Goal: Check status: Check status

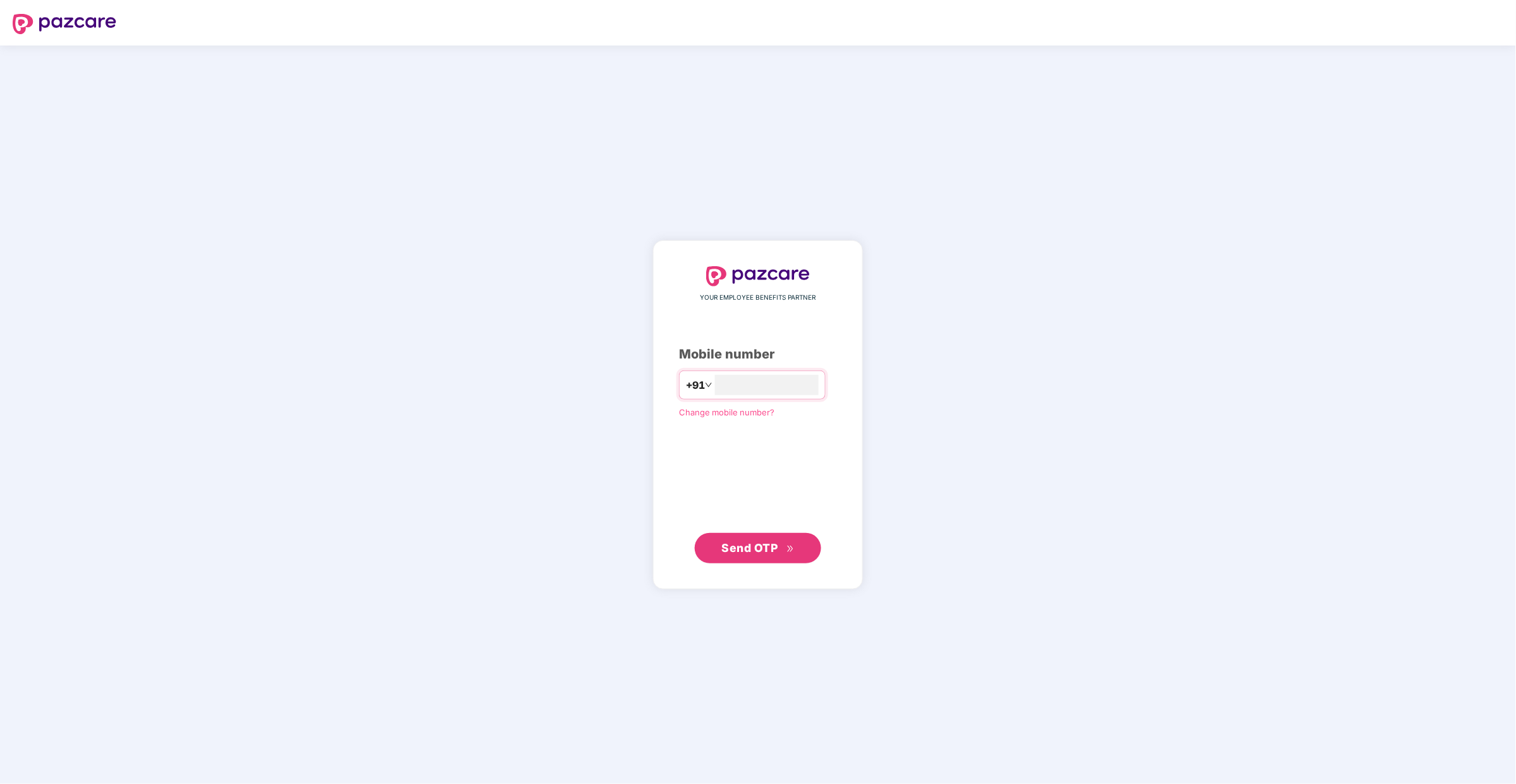
type input "**********"
click at [753, 555] on span "Send OTP" at bounding box center [758, 547] width 73 height 17
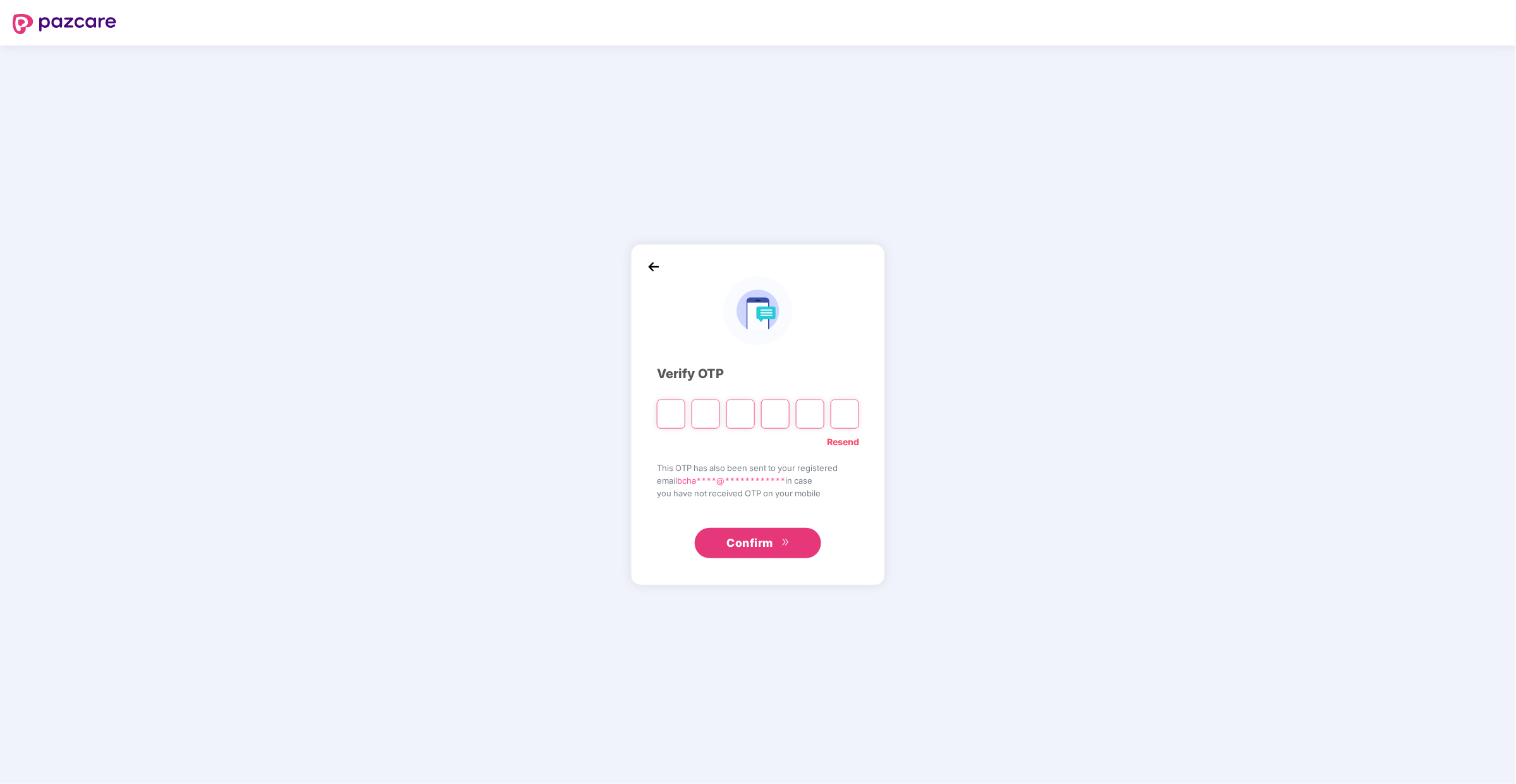
type input "*"
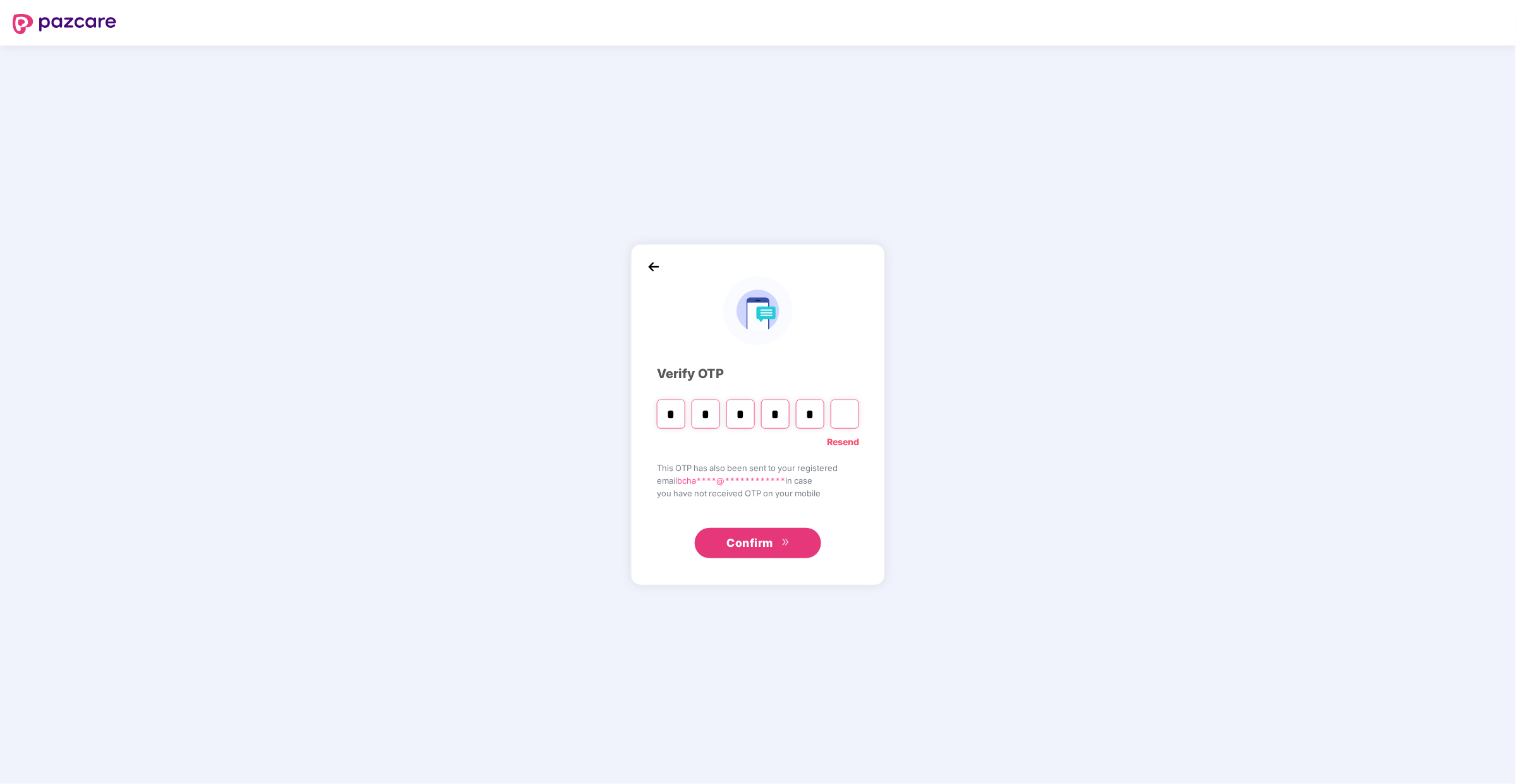
type input "*"
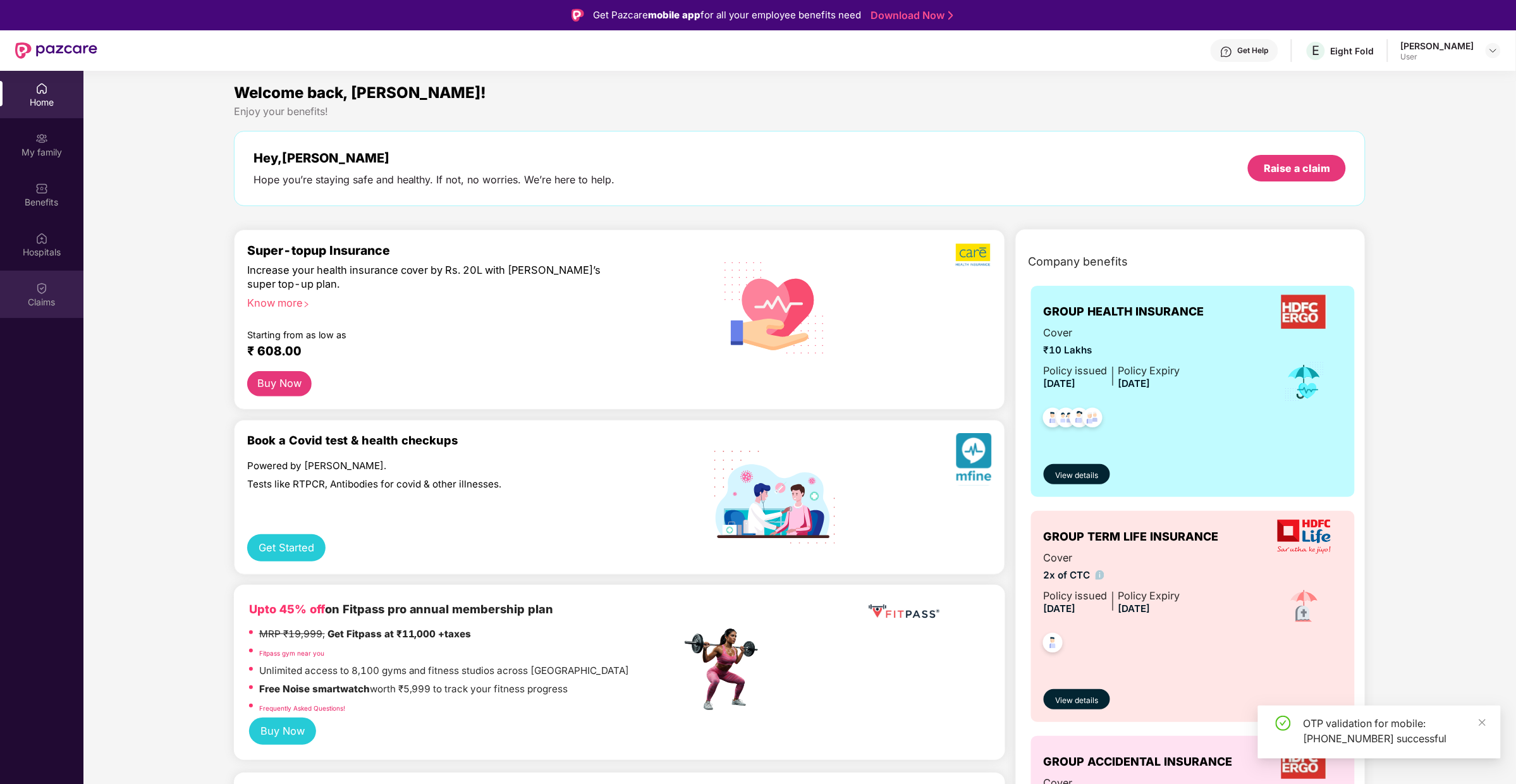
click at [53, 304] on div "Claims" at bounding box center [41, 302] width 83 height 13
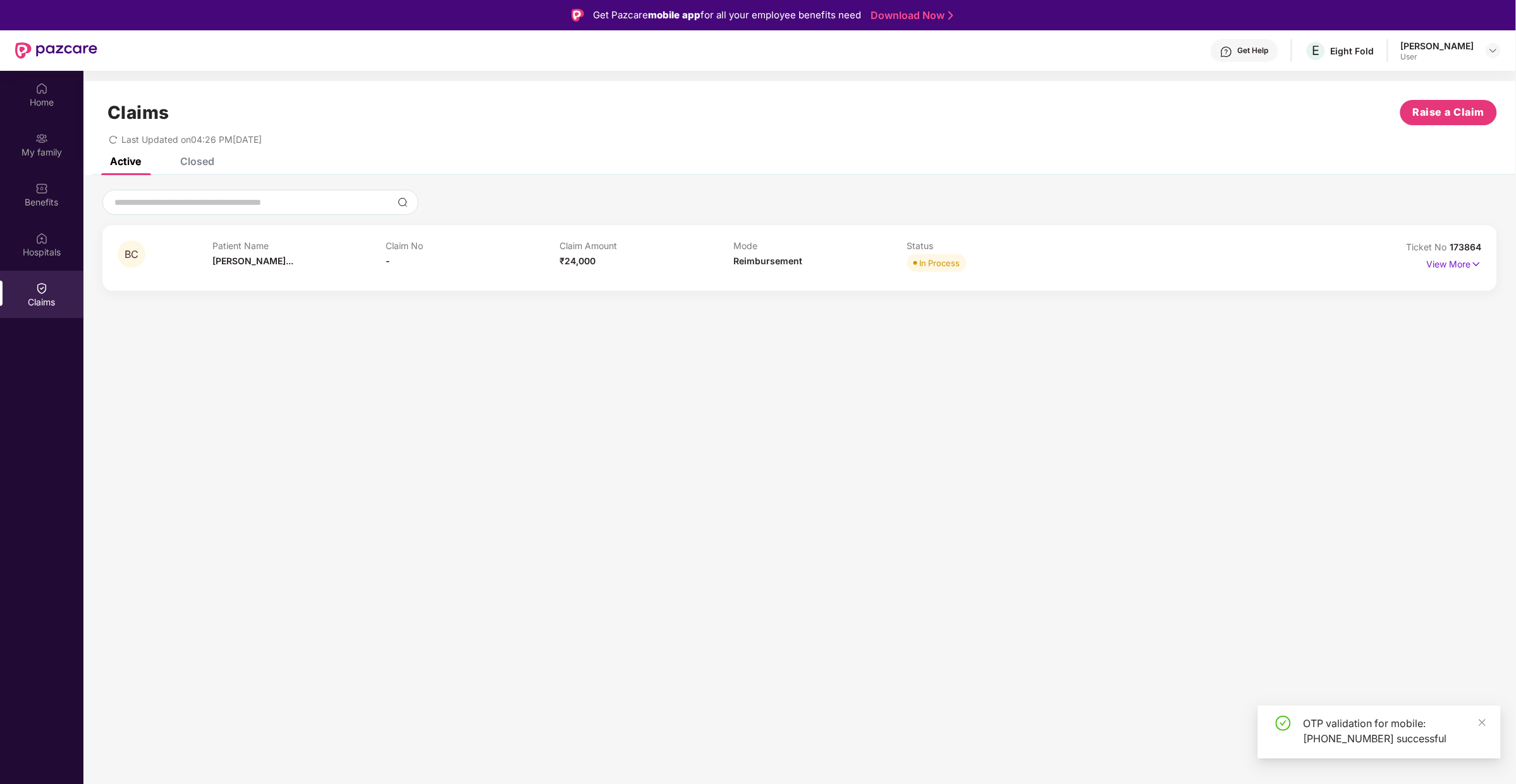
click at [474, 265] on div "Claim No -" at bounding box center [473, 258] width 174 height 35
click at [653, 268] on div "Claim Amount ₹24,000" at bounding box center [647, 258] width 174 height 35
click at [1459, 270] on p "View More" at bounding box center [1453, 262] width 55 height 17
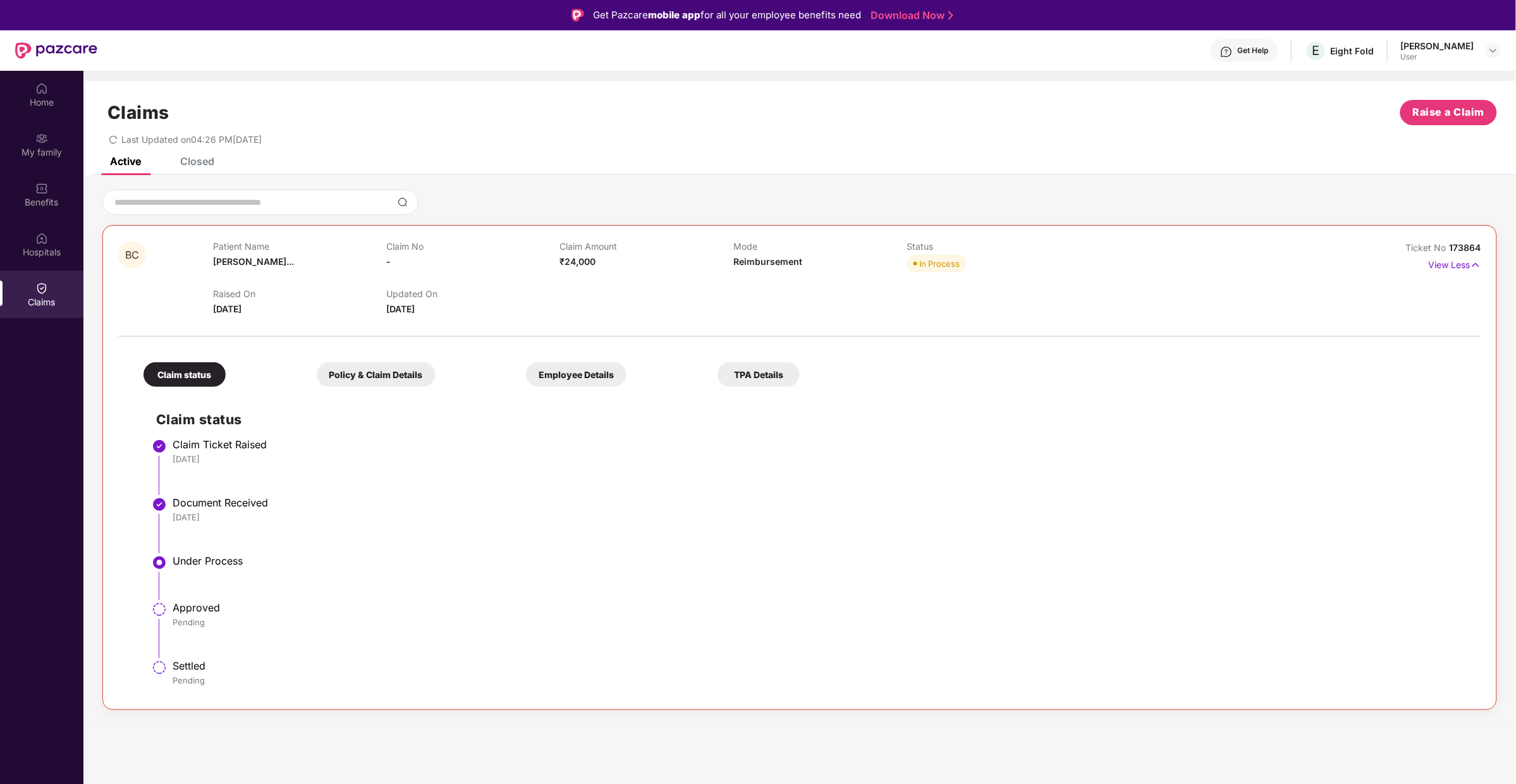
click at [191, 373] on div "Claim status" at bounding box center [184, 375] width 82 height 24
click at [408, 369] on div "Policy & Claim Details" at bounding box center [376, 375] width 119 height 24
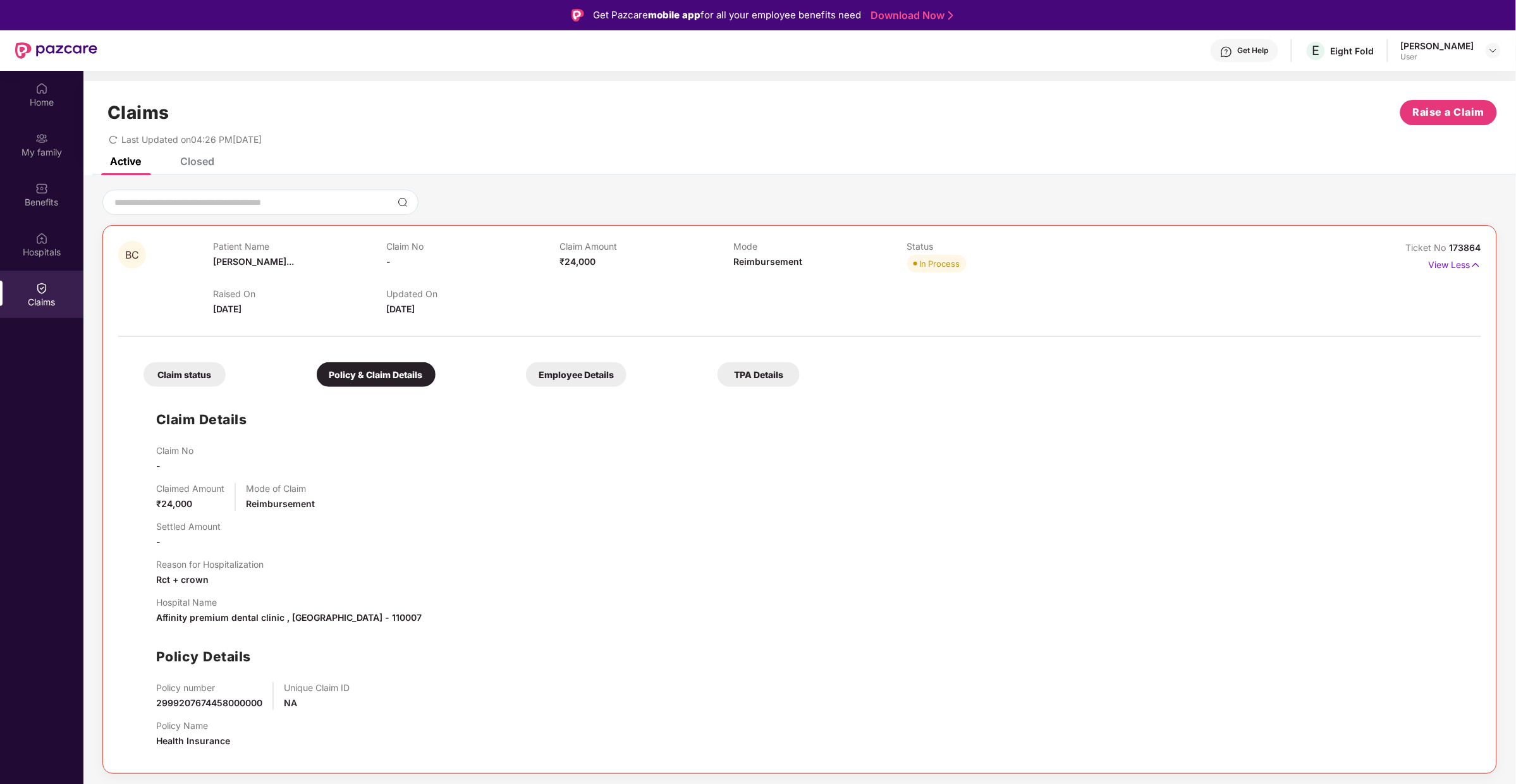
click at [195, 381] on div "Claim status" at bounding box center [184, 375] width 82 height 24
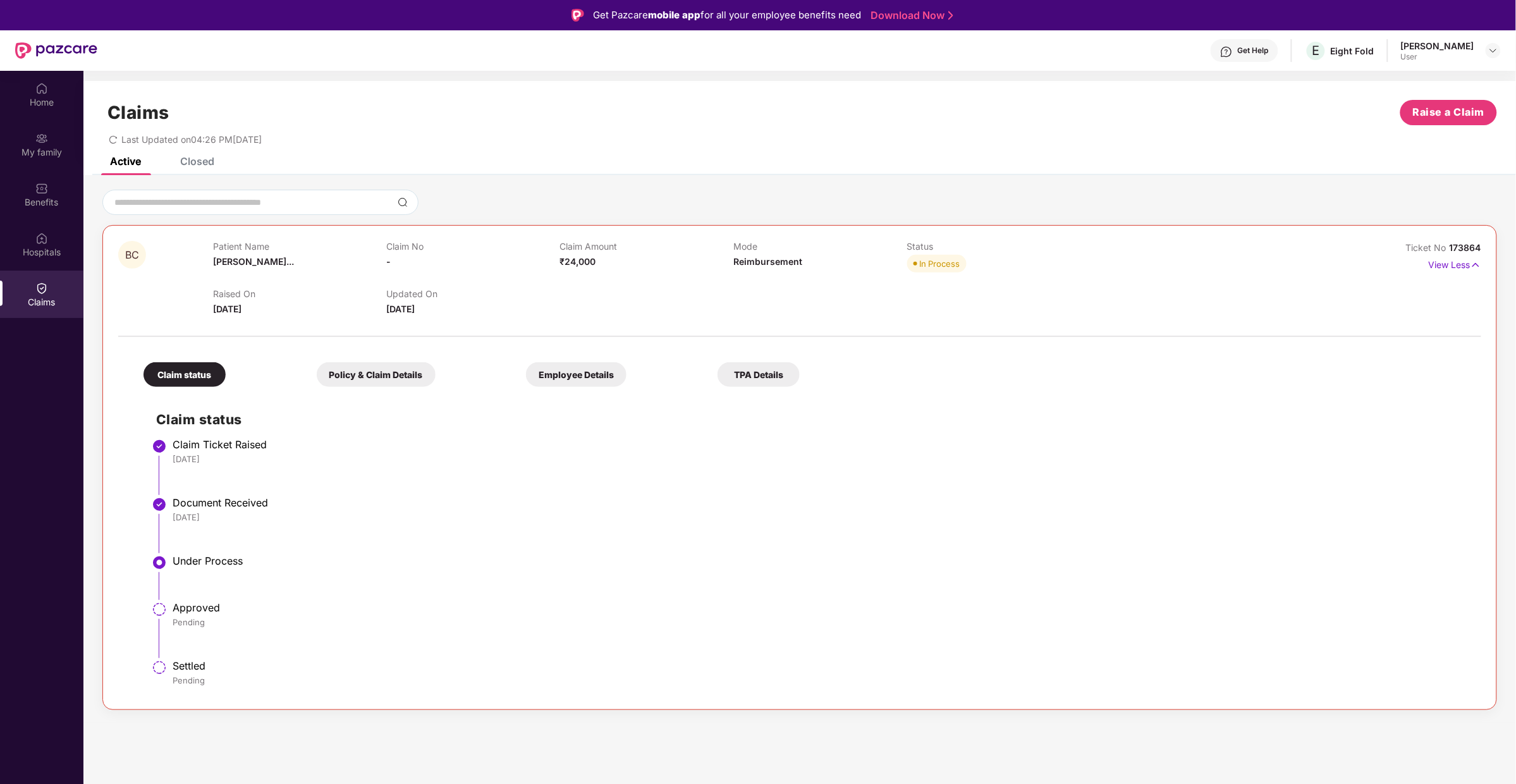
click at [750, 376] on div "TPA Details" at bounding box center [758, 375] width 82 height 24
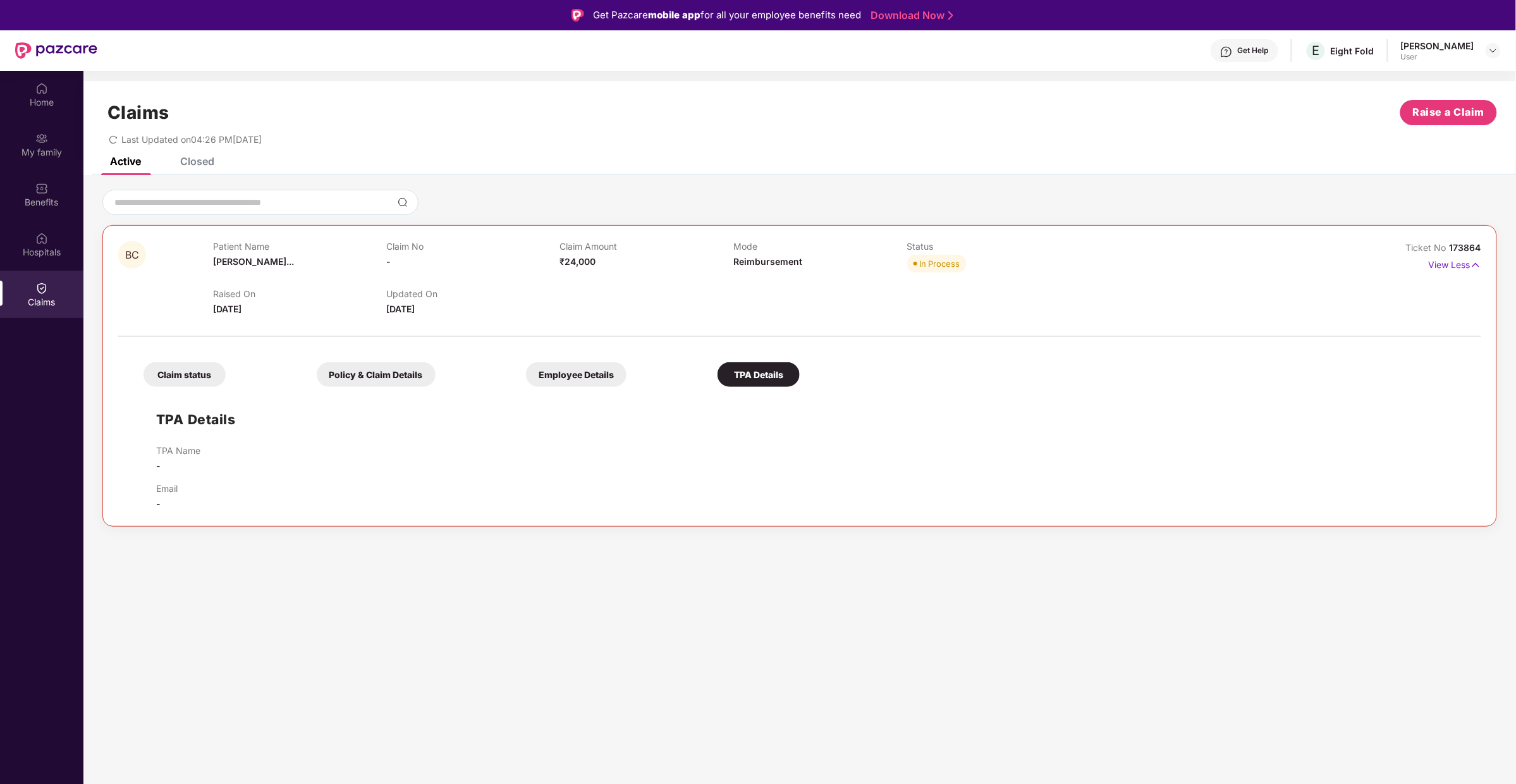
click at [609, 377] on div "Employee Details" at bounding box center [576, 375] width 101 height 24
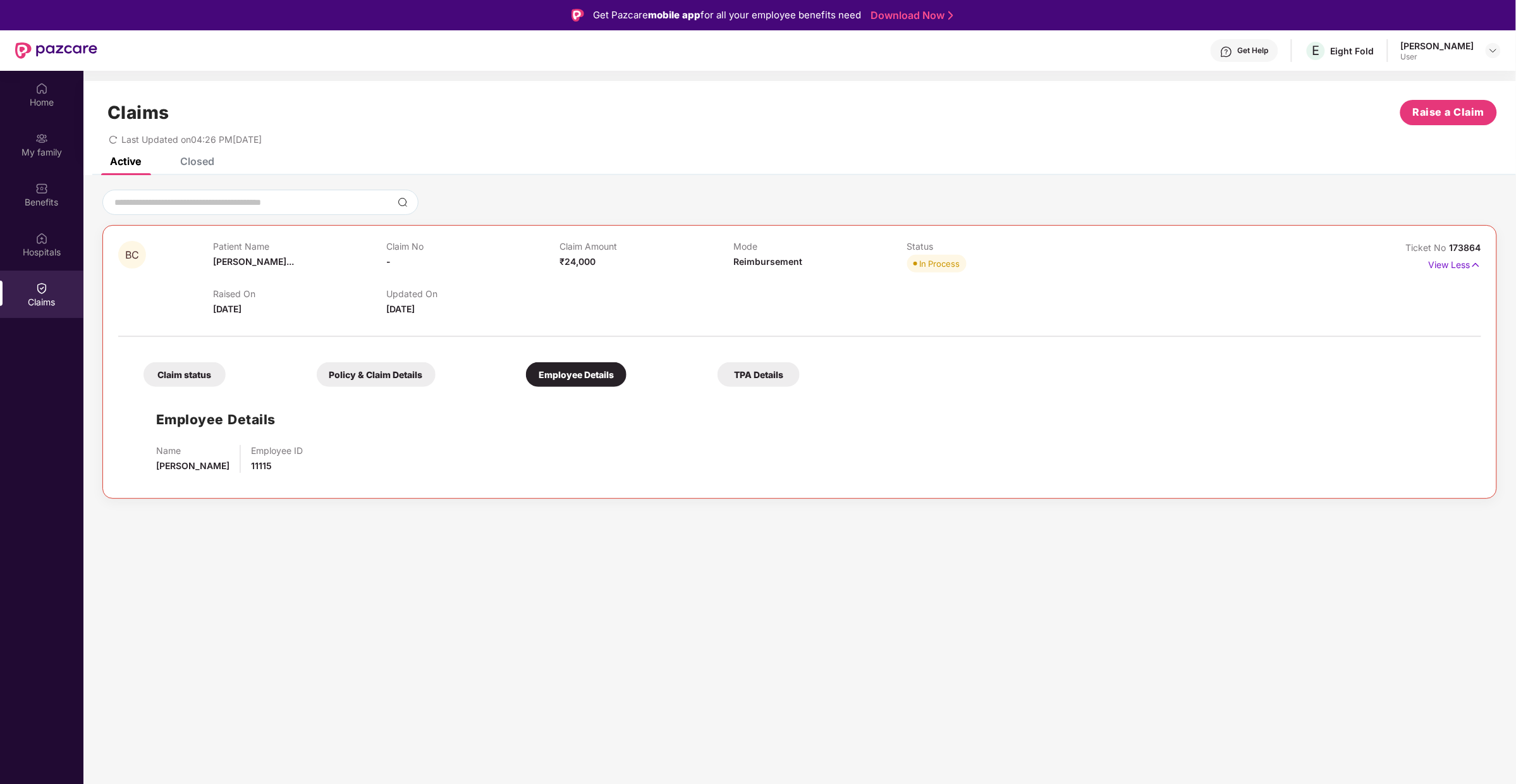
click at [373, 369] on div "Policy & Claim Details" at bounding box center [376, 375] width 119 height 24
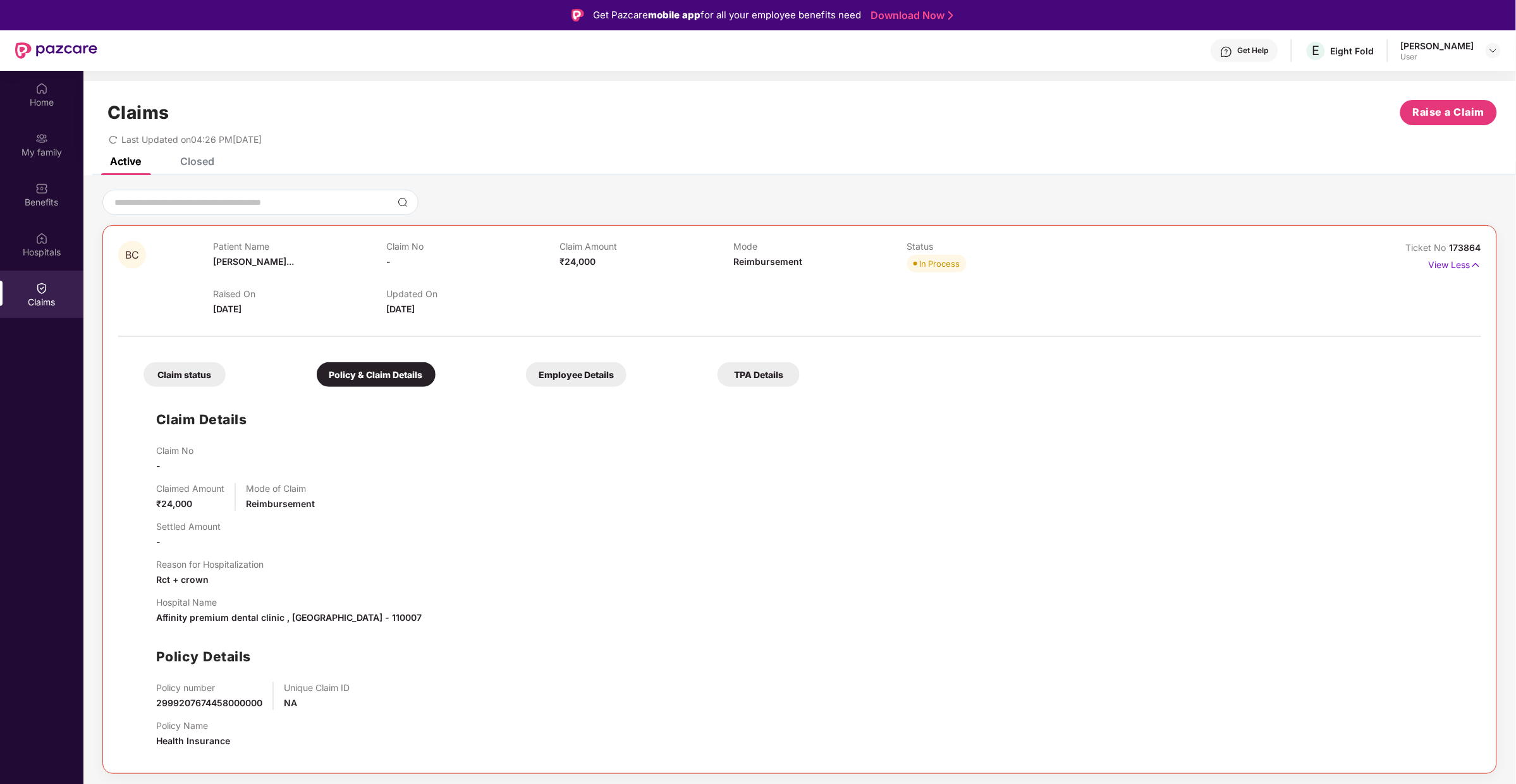
click at [147, 375] on div "Claim status" at bounding box center [184, 375] width 82 height 24
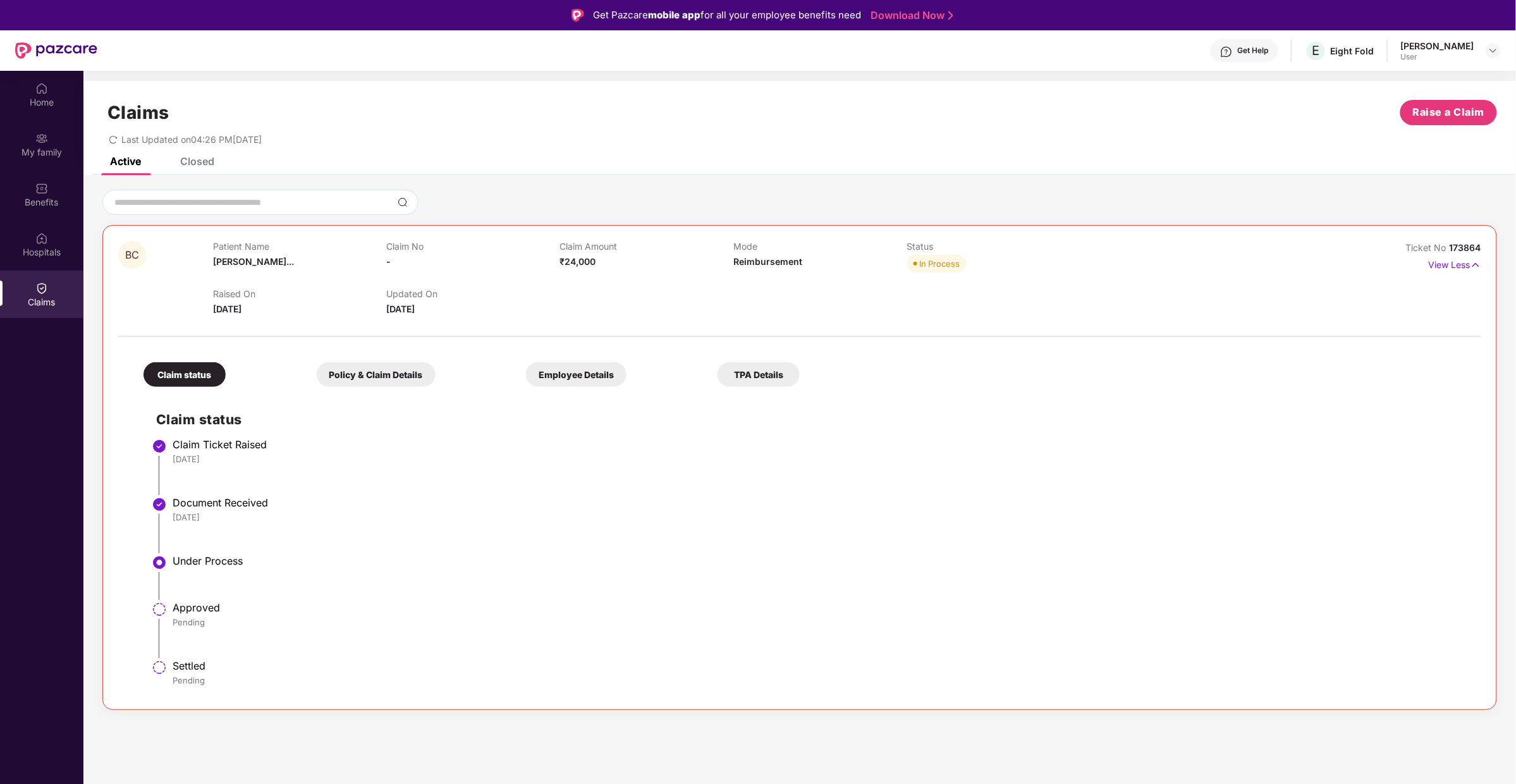
click at [401, 368] on div "Policy & Claim Details" at bounding box center [376, 375] width 119 height 24
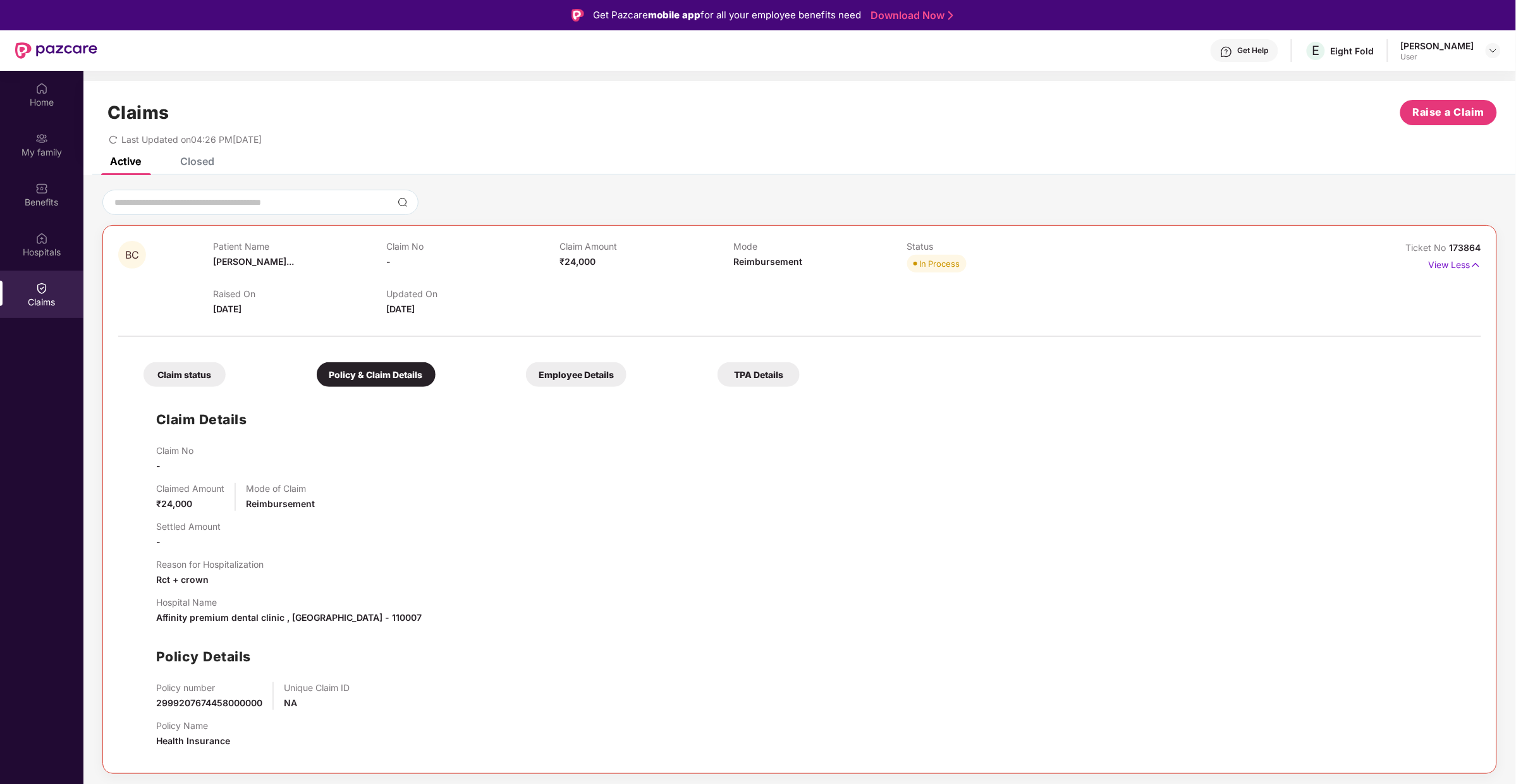
click at [190, 382] on div "Claim status" at bounding box center [184, 375] width 82 height 24
